Goal: Information Seeking & Learning: Check status

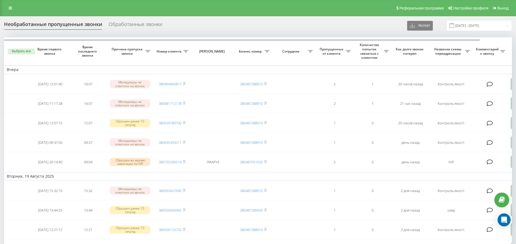
click at [143, 22] on div "Обработанные звонки" at bounding box center [136, 25] width 54 height 8
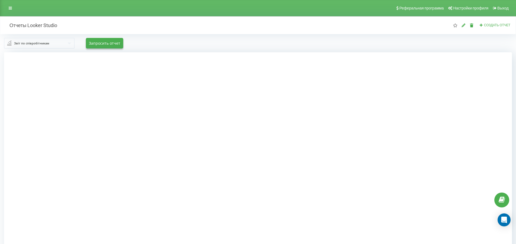
click at [66, 43] on input "text" at bounding box center [40, 43] width 70 height 10
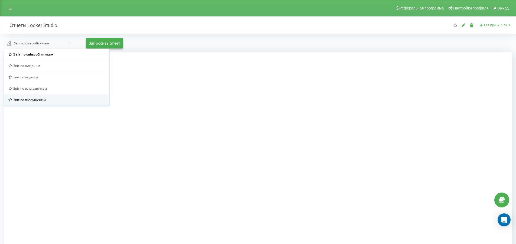
click at [58, 100] on div "Звіт по пропущеним" at bounding box center [56, 99] width 96 height 5
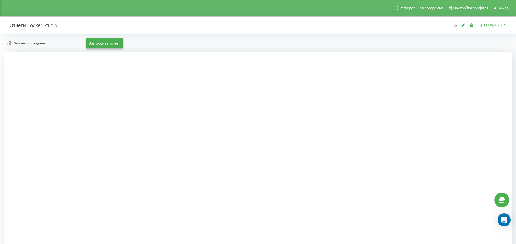
click at [67, 44] on input "text" at bounding box center [40, 43] width 70 height 10
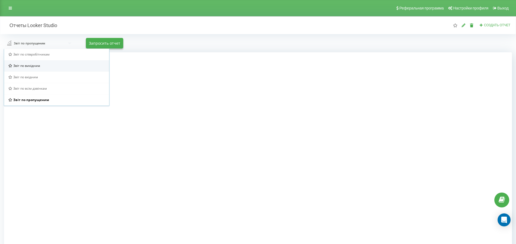
click at [33, 67] on span "Звіт по вихідним" at bounding box center [26, 65] width 27 height 5
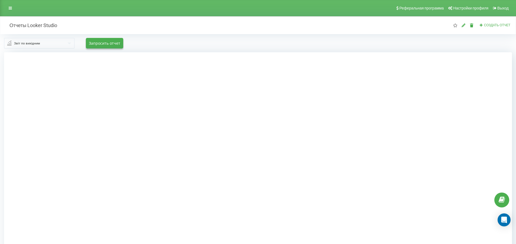
click at [70, 45] on input "text" at bounding box center [40, 43] width 70 height 10
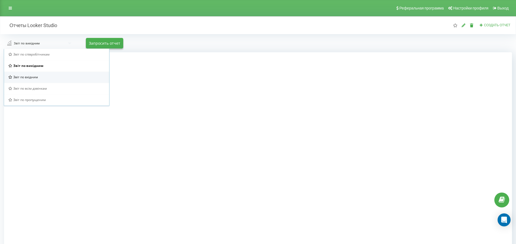
click at [25, 77] on span "Звіт по вхідним" at bounding box center [25, 77] width 25 height 5
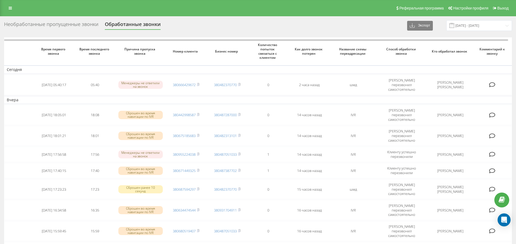
click at [91, 25] on div "Необработанные пропущенные звонки" at bounding box center [51, 25] width 94 height 8
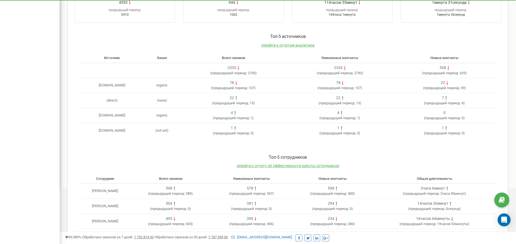
scroll to position [174, 0]
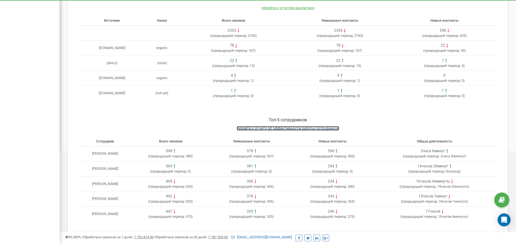
click at [277, 127] on span "перейти к отчету об эффективности работы сотрудников" at bounding box center [288, 128] width 102 height 4
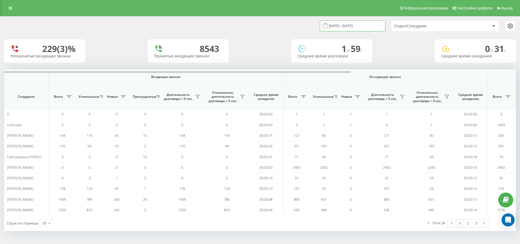
click at [379, 27] on input "[DATE] - [DATE]" at bounding box center [352, 26] width 65 height 11
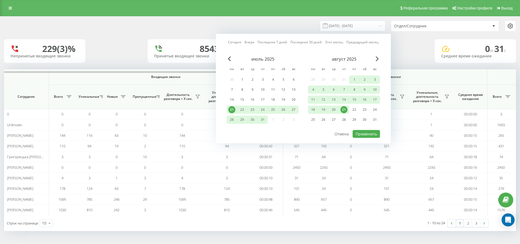
click at [341, 112] on div "21" at bounding box center [343, 109] width 7 height 7
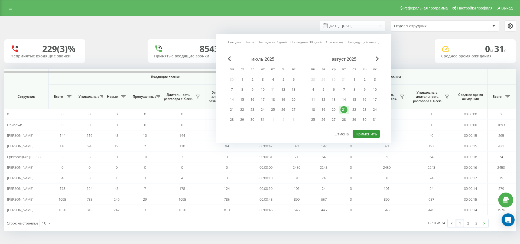
click at [363, 132] on button "Применить" at bounding box center [365, 134] width 27 height 8
type input "[DATE] - [DATE]"
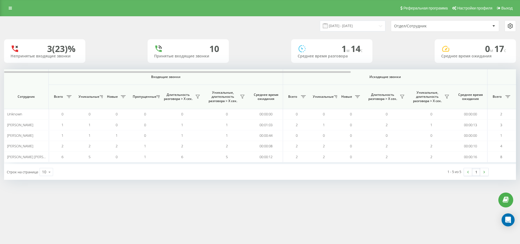
click at [492, 26] on icon at bounding box center [493, 26] width 3 height 2
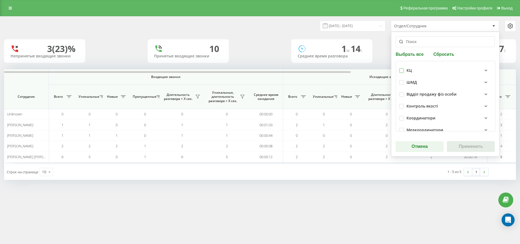
click at [402, 68] on label at bounding box center [401, 68] width 5 height 0
checkbox input "true"
click at [460, 148] on button "Применить" at bounding box center [471, 146] width 48 height 11
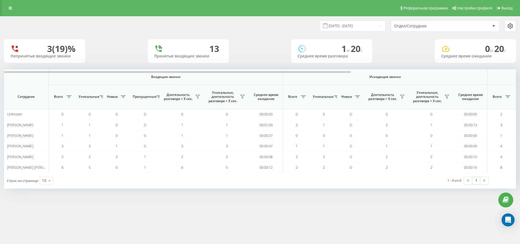
click at [493, 28] on div at bounding box center [493, 26] width 6 height 6
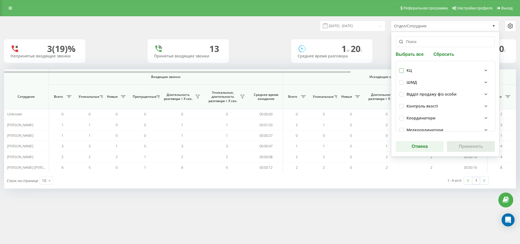
click at [402, 68] on label at bounding box center [401, 68] width 5 height 0
checkbox input "true"
click at [463, 142] on button "Применить" at bounding box center [471, 146] width 48 height 11
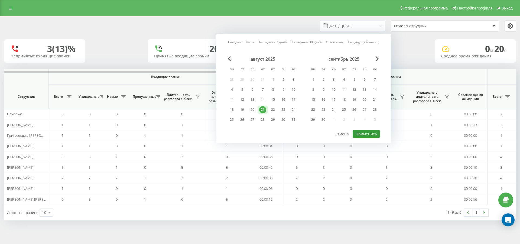
click at [370, 134] on button "Применить" at bounding box center [365, 134] width 27 height 8
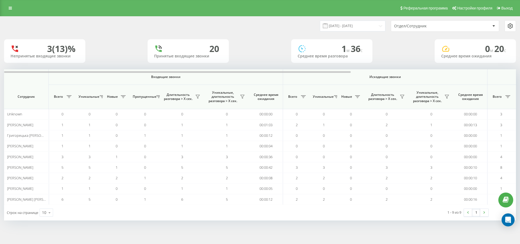
click at [494, 25] on div at bounding box center [493, 26] width 6 height 6
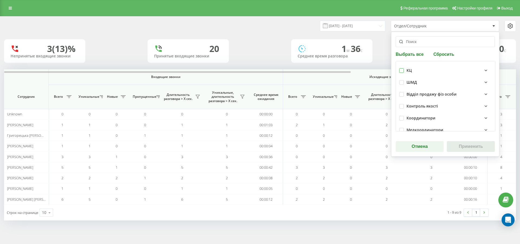
click at [401, 68] on label at bounding box center [401, 68] width 5 height 0
checkbox input "true"
click at [472, 145] on button "Применить" at bounding box center [471, 146] width 48 height 11
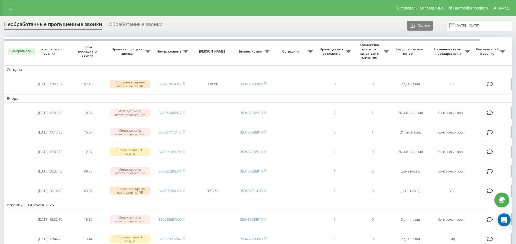
click at [136, 23] on div "Обработанные звонки" at bounding box center [136, 25] width 54 height 8
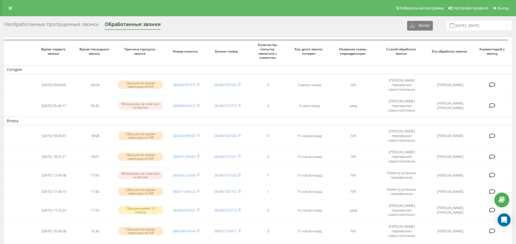
click at [86, 24] on div "Необработанные пропущенные звонки" at bounding box center [51, 25] width 94 height 8
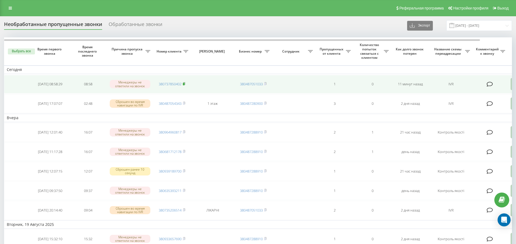
click at [185, 83] on icon at bounding box center [184, 83] width 2 height 3
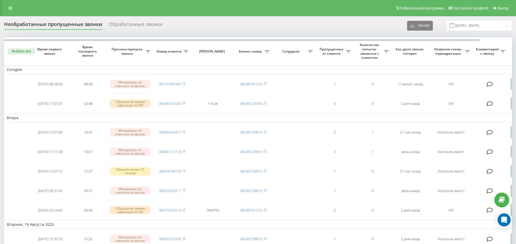
click at [141, 24] on div "Обработанные звонки" at bounding box center [136, 25] width 54 height 8
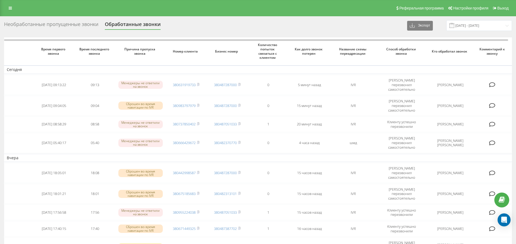
click at [77, 25] on div "Необработанные пропущенные звонки" at bounding box center [51, 25] width 94 height 8
